Goal: Transaction & Acquisition: Purchase product/service

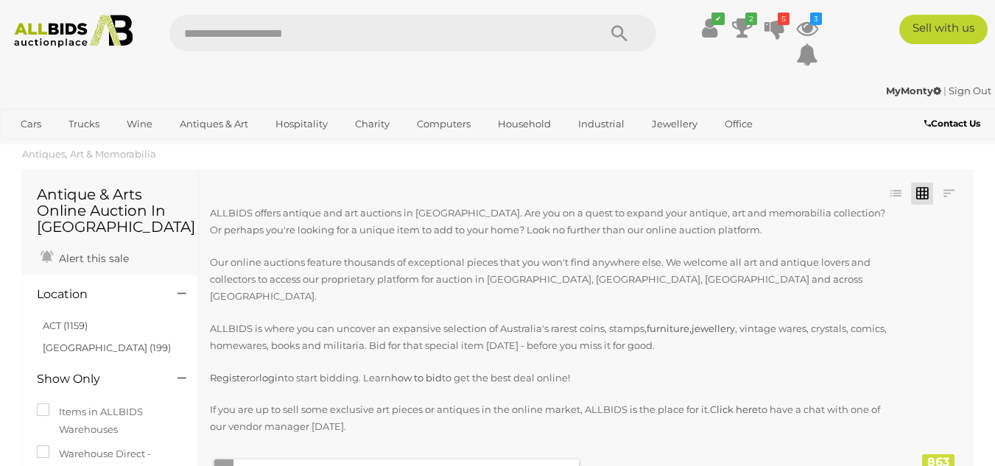
scroll to position [7255, 0]
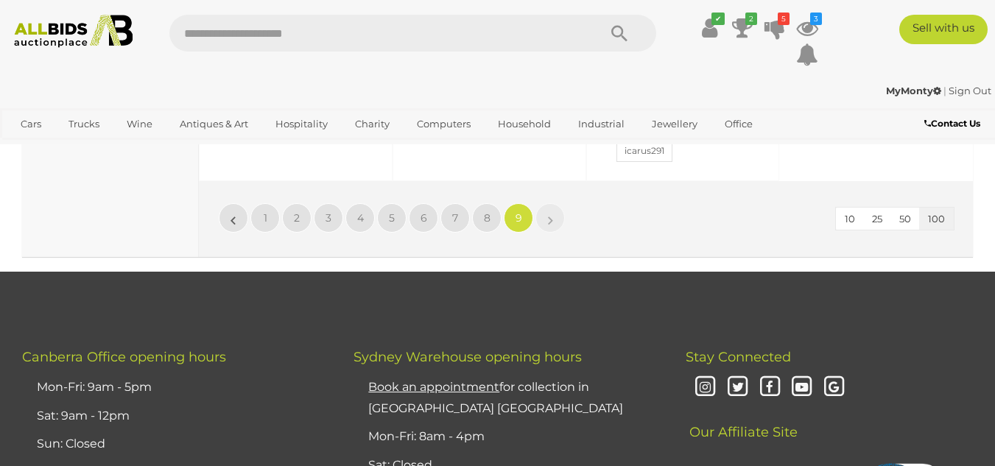
click at [238, 35] on input "text" at bounding box center [376, 33] width 414 height 37
type input "*********"
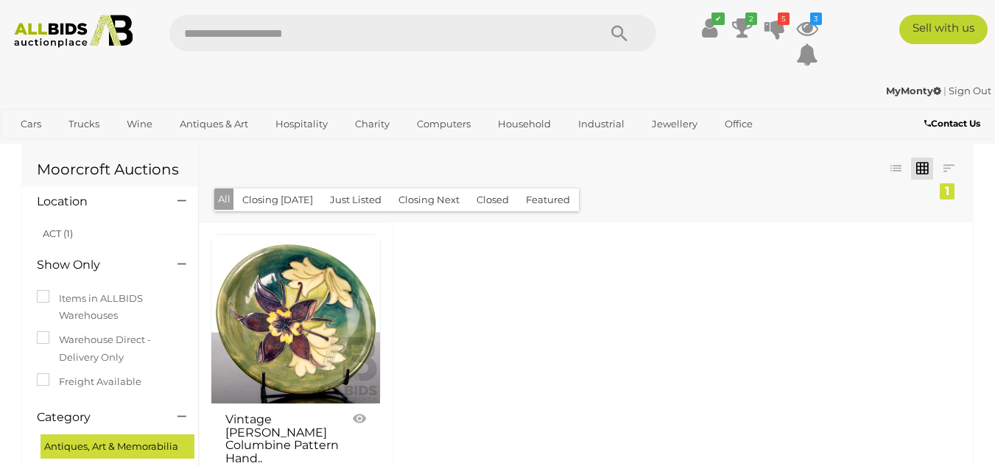
drag, startPoint x: 0, startPoint y: 0, endPoint x: 239, endPoint y: 35, distance: 241.2
click at [239, 35] on input "text" at bounding box center [376, 33] width 414 height 37
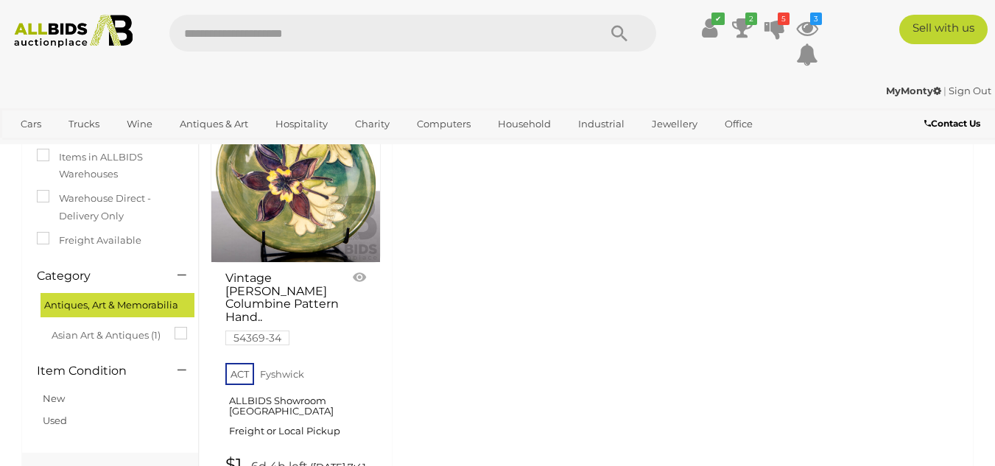
scroll to position [147, 0]
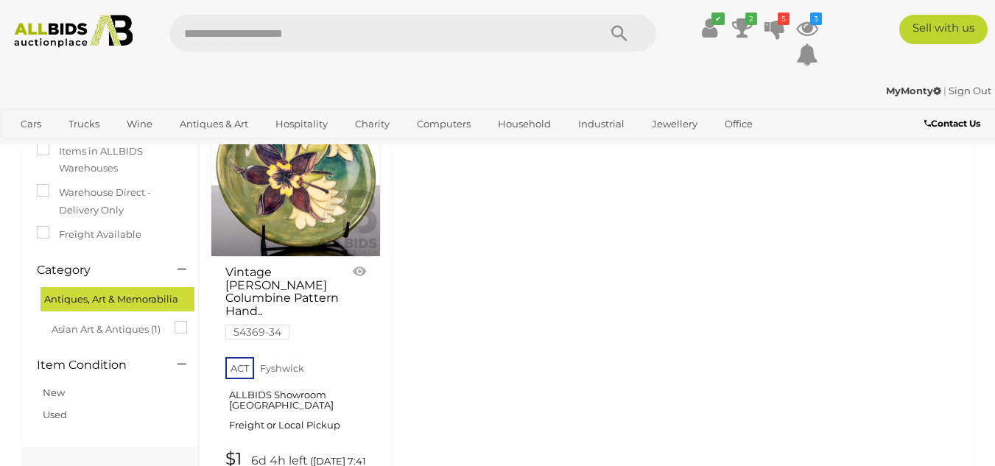
click at [532, 194] on div "Vintage Walter Moorcroft Columbine Pattern Hand.. 54369-34" at bounding box center [586, 305] width 774 height 460
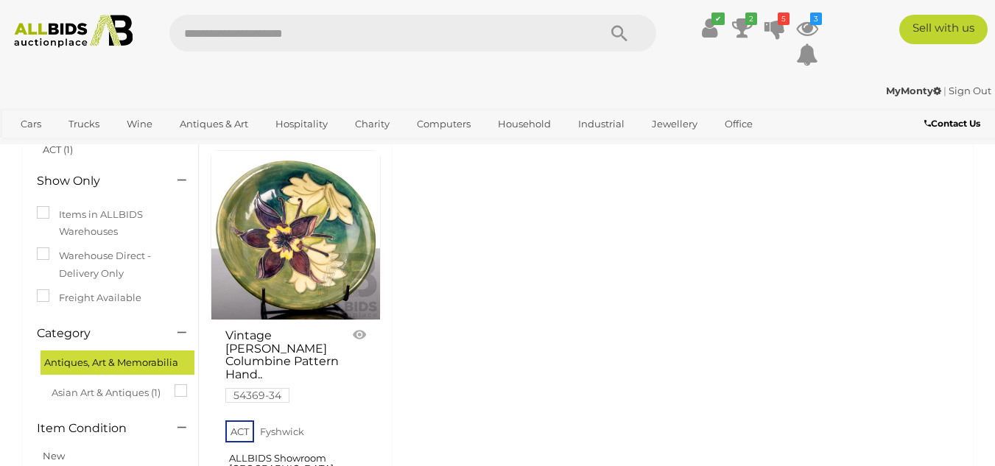
scroll to position [0, 0]
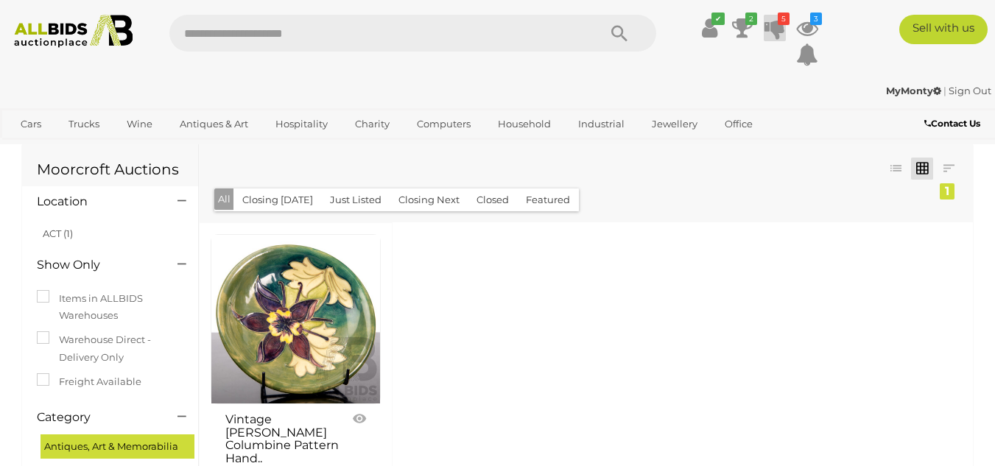
click at [778, 27] on icon at bounding box center [775, 28] width 21 height 27
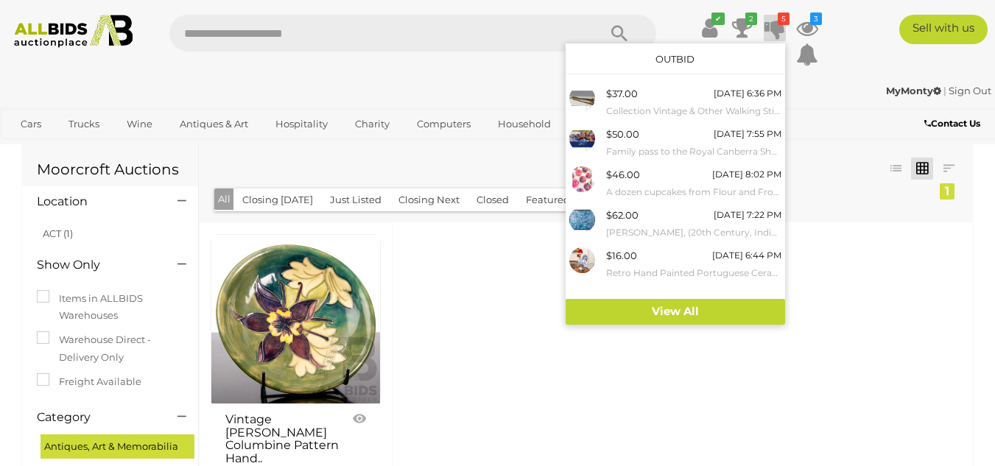
click at [871, 281] on div "Vintage Walter Moorcroft Columbine Pattern Hand.. 54369-34" at bounding box center [586, 453] width 774 height 460
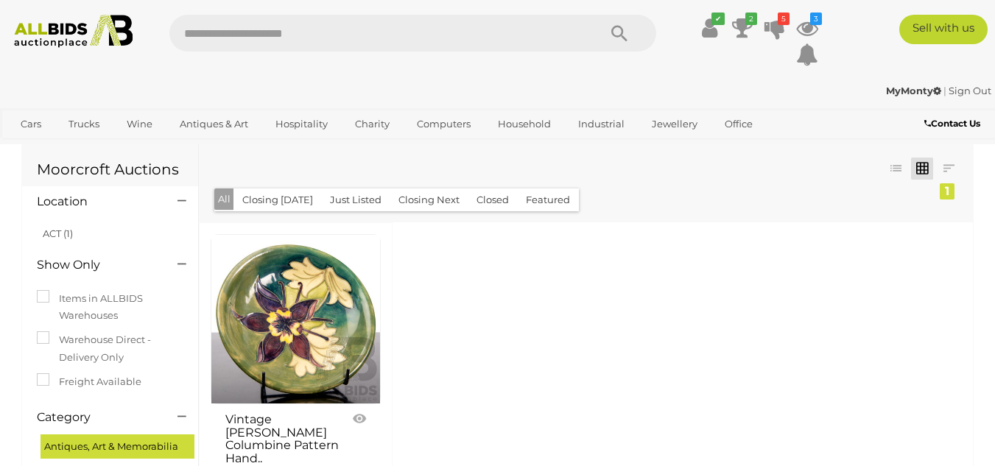
click at [963, 92] on link "Sign Out" at bounding box center [970, 91] width 43 height 12
